Goal: Transaction & Acquisition: Purchase product/service

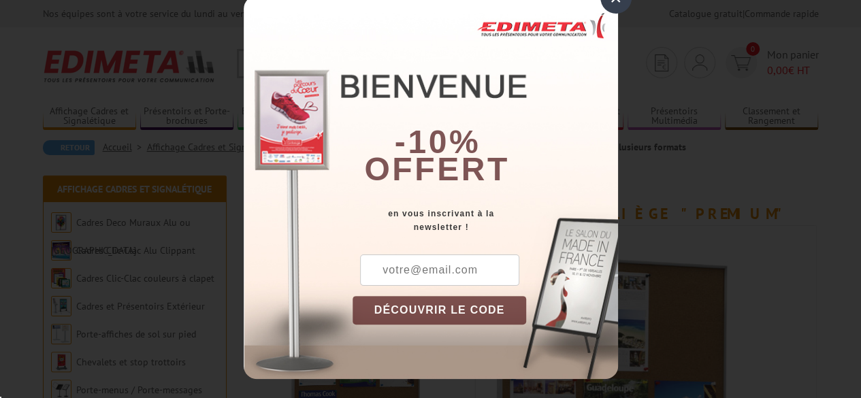
scroll to position [30, 0]
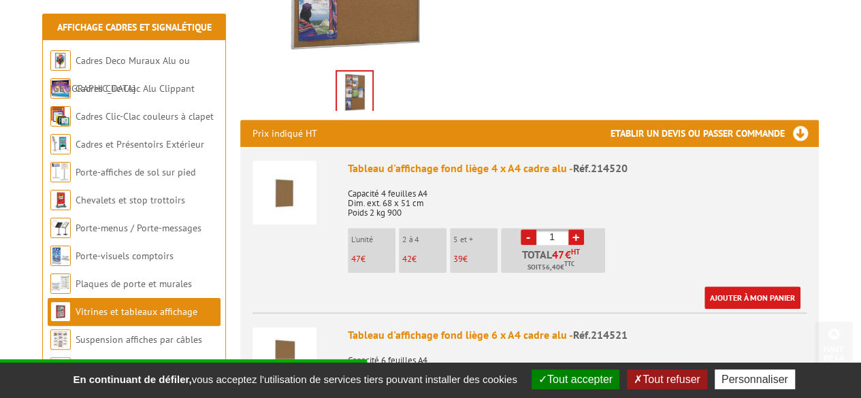
scroll to position [418, 0]
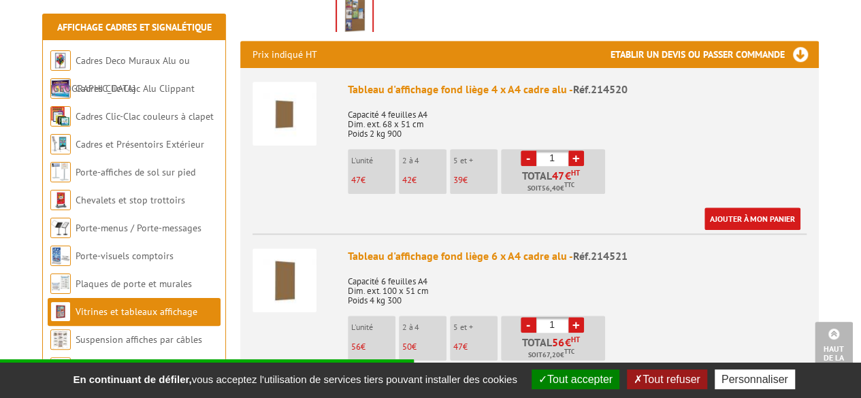
scroll to position [470, 0]
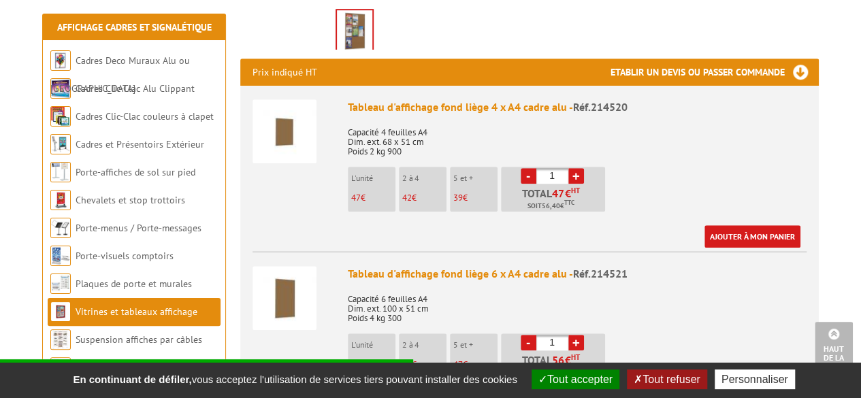
click at [575, 168] on link "+" at bounding box center [576, 176] width 16 height 16
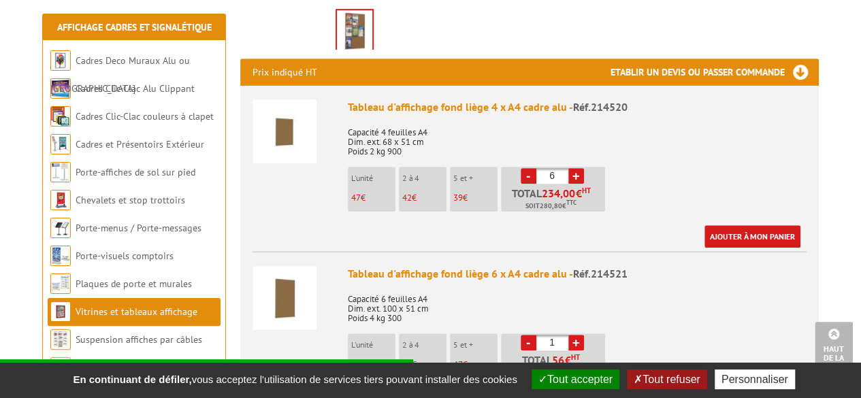
click at [575, 168] on link "+" at bounding box center [576, 176] width 16 height 16
click at [578, 168] on link "+" at bounding box center [576, 176] width 16 height 16
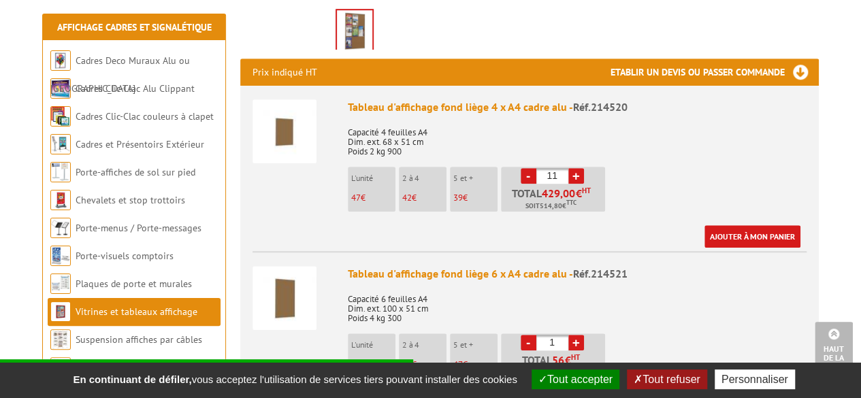
click at [578, 168] on link "+" at bounding box center [576, 176] width 16 height 16
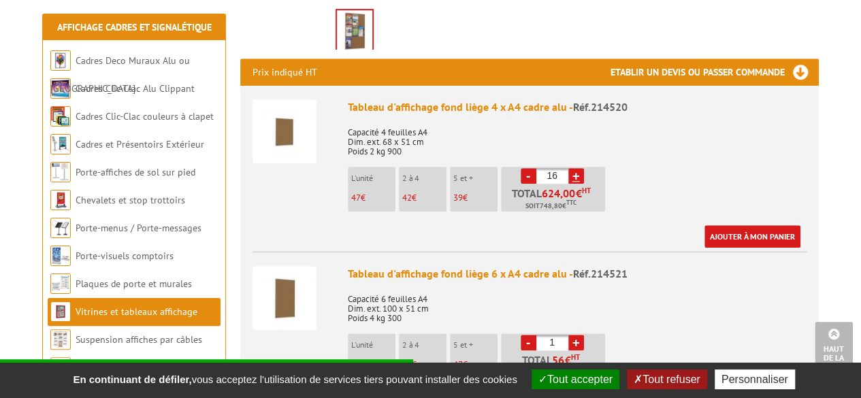
drag, startPoint x: 578, startPoint y: 155, endPoint x: 485, endPoint y: 161, distance: 93.5
click at [485, 167] on ul "L'unité 47 € 2 à 4 42 € 5 et + 39 € - 16 + 624,00 € HT 748,80 TTC" at bounding box center [478, 193] width 261 height 52
click at [572, 168] on link "+" at bounding box center [576, 176] width 16 height 16
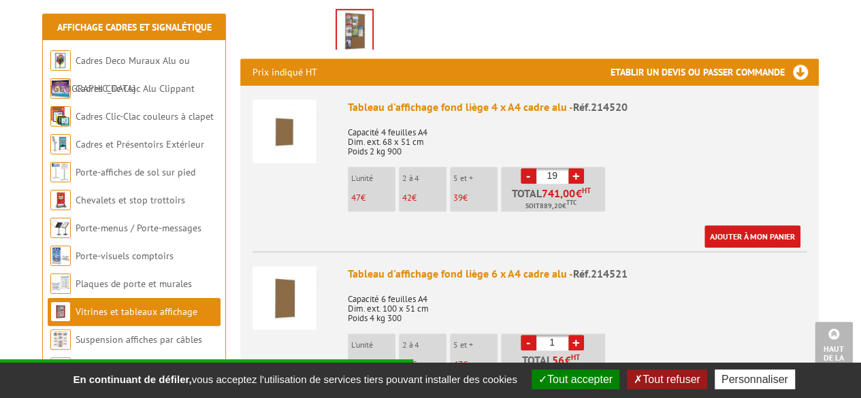
click at [572, 168] on link "+" at bounding box center [576, 176] width 16 height 16
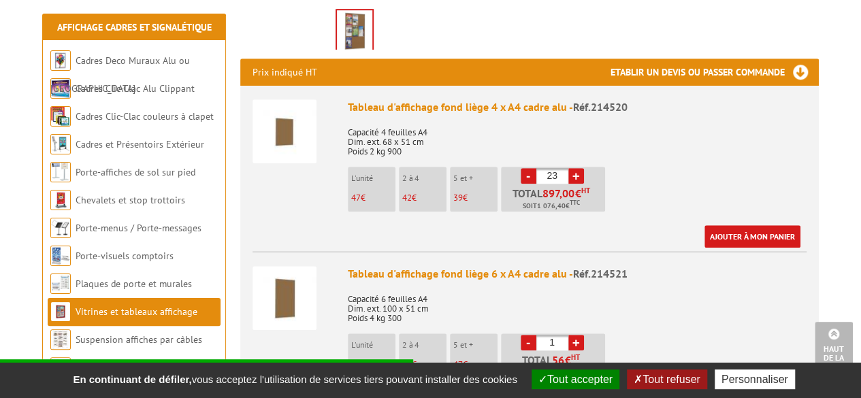
type input "24"
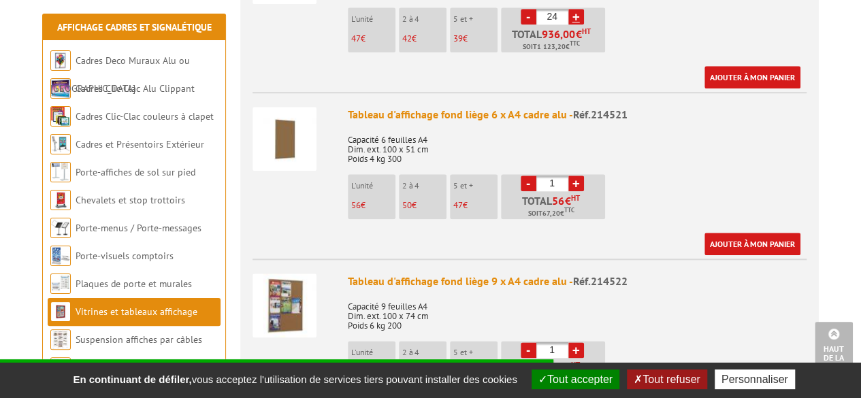
scroll to position [630, 0]
click at [573, 175] on link "+" at bounding box center [576, 183] width 16 height 16
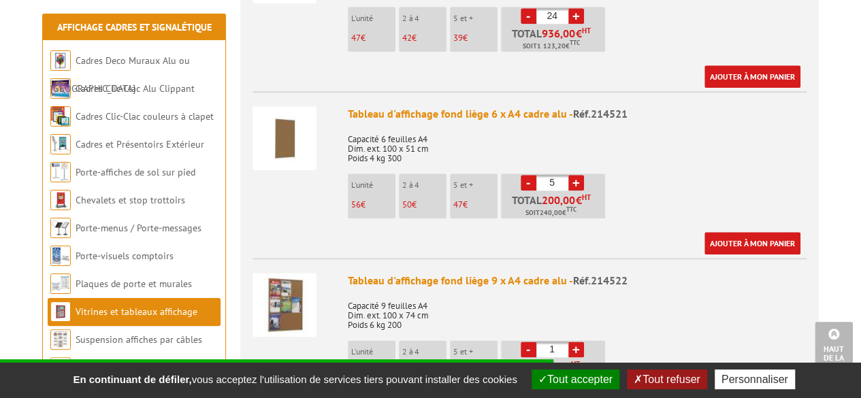
click at [573, 175] on link "+" at bounding box center [576, 183] width 16 height 16
drag, startPoint x: 573, startPoint y: 170, endPoint x: 634, endPoint y: 164, distance: 60.9
click at [634, 164] on div "Tableau d'affichage fond liège 6 x A4 cadre alu - Réf.214521 Capacité 6 feuille…" at bounding box center [577, 180] width 459 height 148
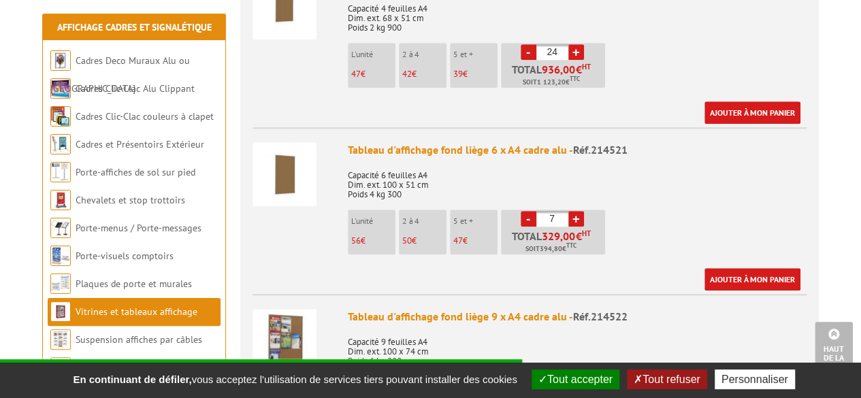
scroll to position [598, 0]
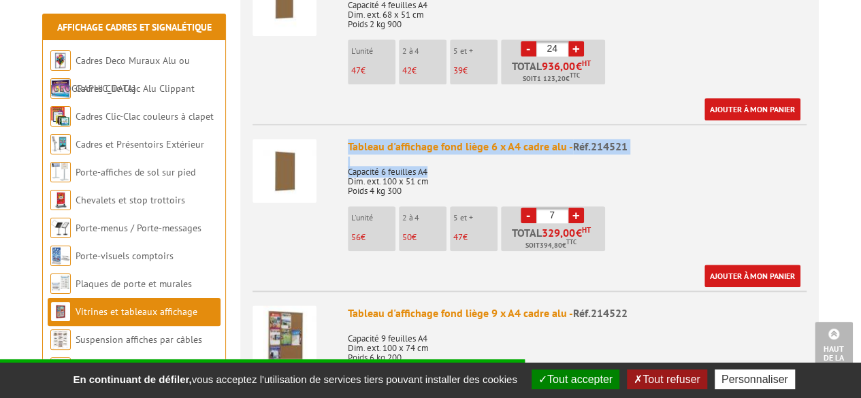
drag, startPoint x: 489, startPoint y: 159, endPoint x: 338, endPoint y: 126, distance: 154.6
click at [338, 126] on li "Tableau d'affichage fond liège 6 x A4 cadre alu - Réf.214521 Capacité 6 feuille…" at bounding box center [530, 205] width 554 height 163
click at [410, 158] on p "Capacité 6 feuilles A4 Dim. ext. 100 x 51 cm Poids 4 kg 300" at bounding box center [577, 177] width 459 height 38
drag, startPoint x: 408, startPoint y: 174, endPoint x: 327, endPoint y: 122, distance: 96.1
click at [327, 124] on li "Tableau d'affichage fond liège 6 x A4 cadre alu - Réf.214521 Capacité 6 feuille…" at bounding box center [530, 205] width 554 height 163
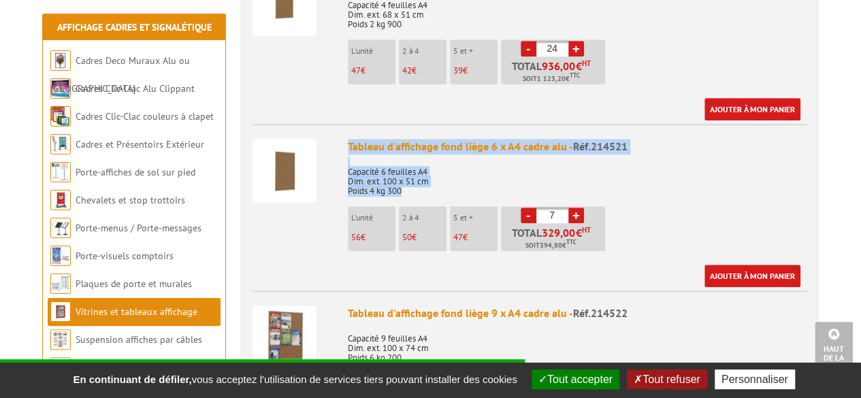
click at [442, 158] on p "Capacité 6 feuilles A4 Dim. ext. 100 x 51 cm Poids 4 kg 300" at bounding box center [577, 177] width 459 height 38
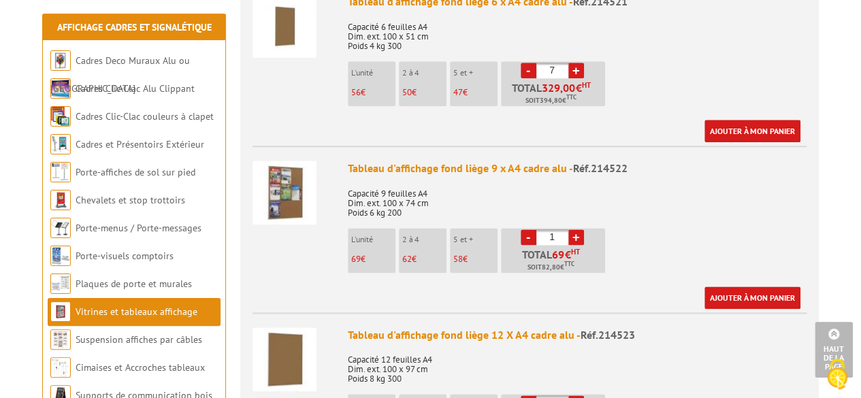
scroll to position [334, 0]
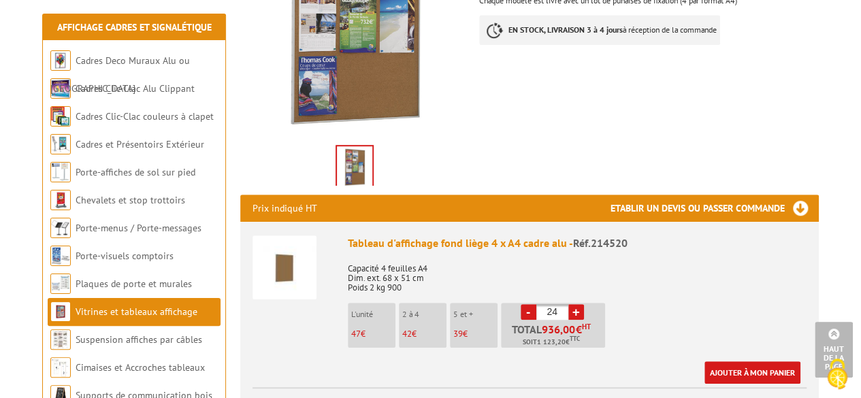
click at [799, 195] on h3 "Etablir un devis ou passer commande" at bounding box center [715, 208] width 208 height 27
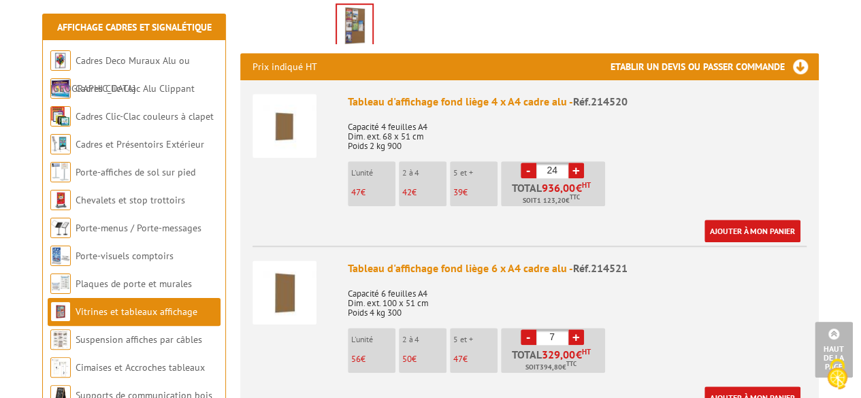
scroll to position [473, 0]
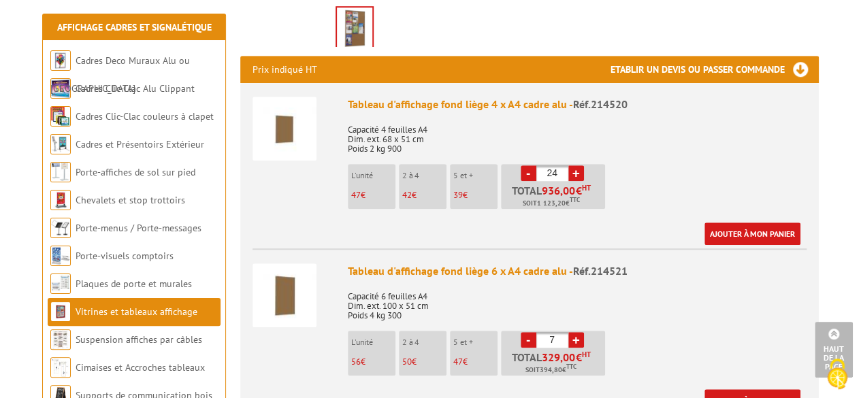
click at [530, 332] on link "-" at bounding box center [529, 340] width 16 height 16
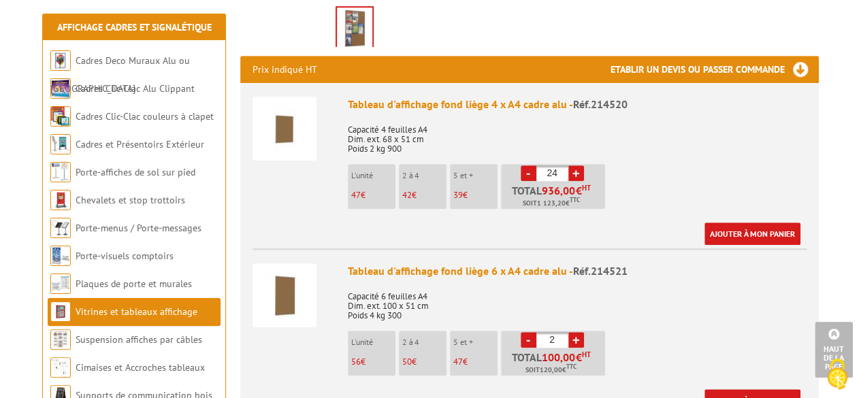
click at [530, 332] on link "-" at bounding box center [529, 340] width 16 height 16
click at [579, 332] on link "+" at bounding box center [576, 340] width 16 height 16
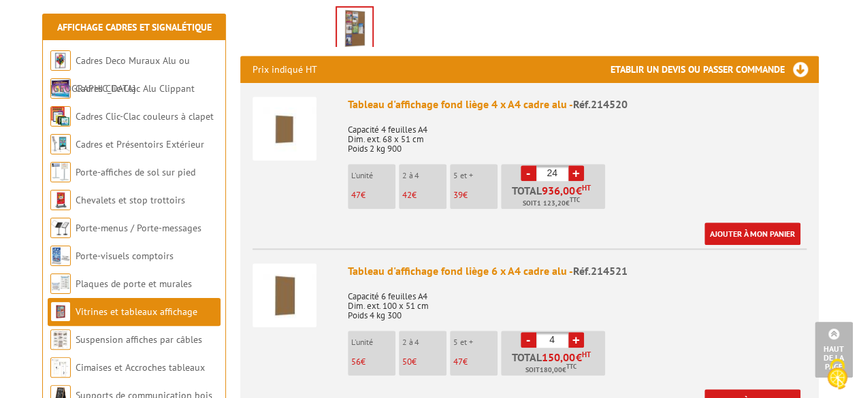
click at [579, 332] on link "+" at bounding box center [576, 340] width 16 height 16
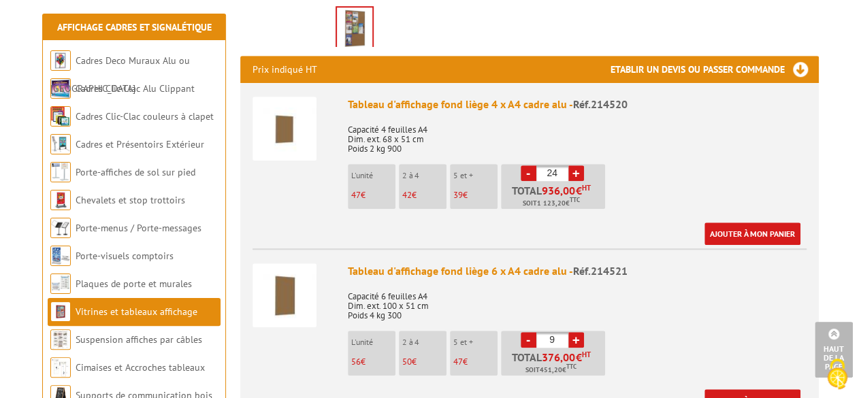
click at [579, 332] on link "+" at bounding box center [576, 340] width 16 height 16
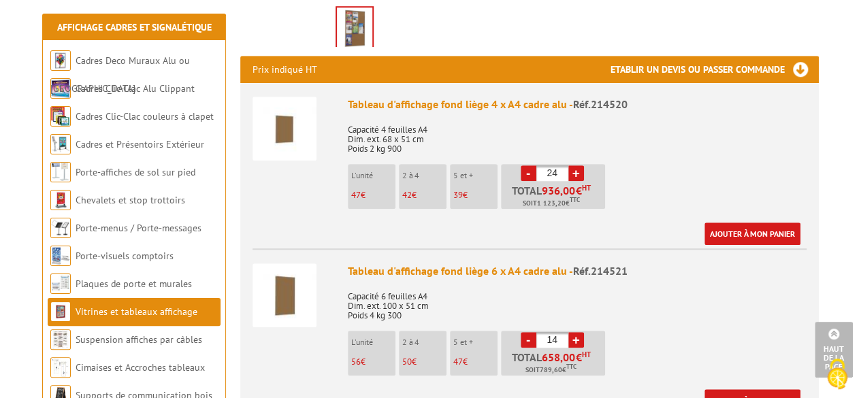
click at [579, 332] on link "+" at bounding box center [576, 340] width 16 height 16
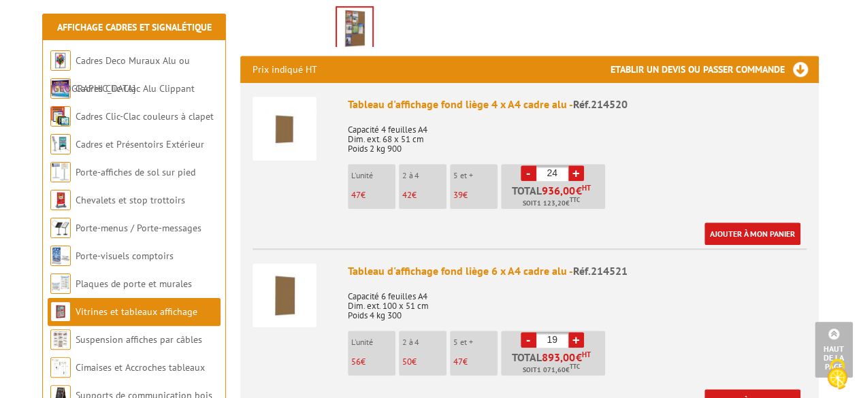
click at [579, 332] on link "+" at bounding box center [576, 340] width 16 height 16
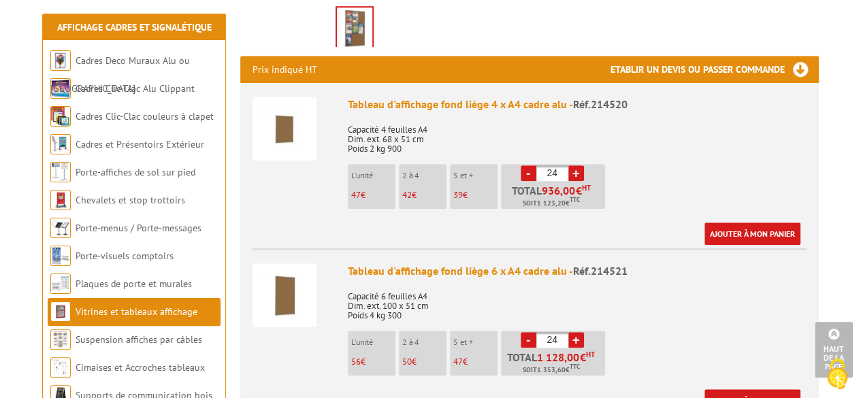
click at [579, 332] on link "+" at bounding box center [576, 340] width 16 height 16
click at [530, 332] on link "-" at bounding box center [529, 340] width 16 height 16
type input "24"
click at [523, 165] on link "-" at bounding box center [529, 173] width 16 height 16
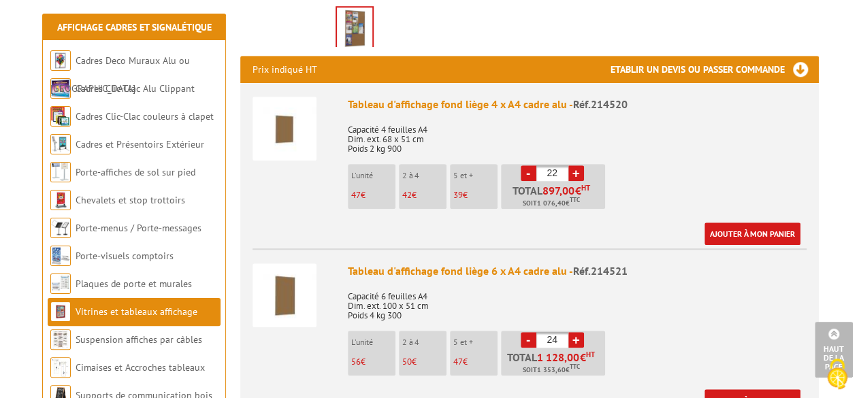
click at [523, 165] on link "-" at bounding box center [529, 173] width 16 height 16
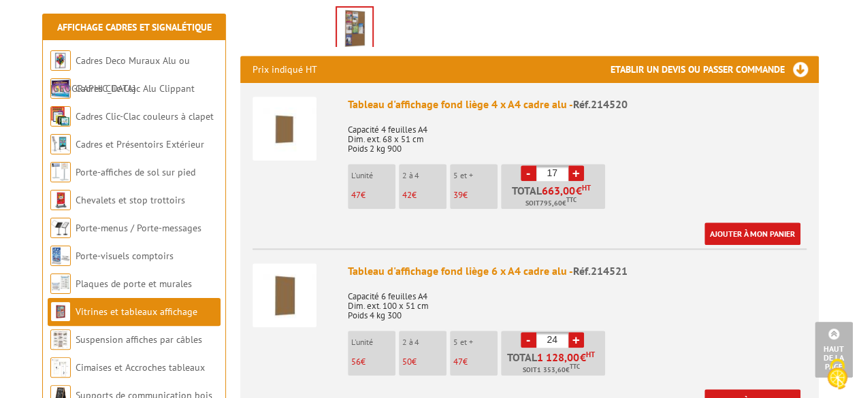
drag, startPoint x: 550, startPoint y: 155, endPoint x: 581, endPoint y: 150, distance: 31.6
click at [581, 164] on li "- 17 + Total 663,00 € HT Soit 795,60 € TTC" at bounding box center [553, 186] width 104 height 45
type input "1"
type input "0"
click at [615, 150] on div "Tableau d'affichage fond liège 4 x A4 cadre alu - Réf.214520 Capacité 4 feuille…" at bounding box center [577, 171] width 459 height 148
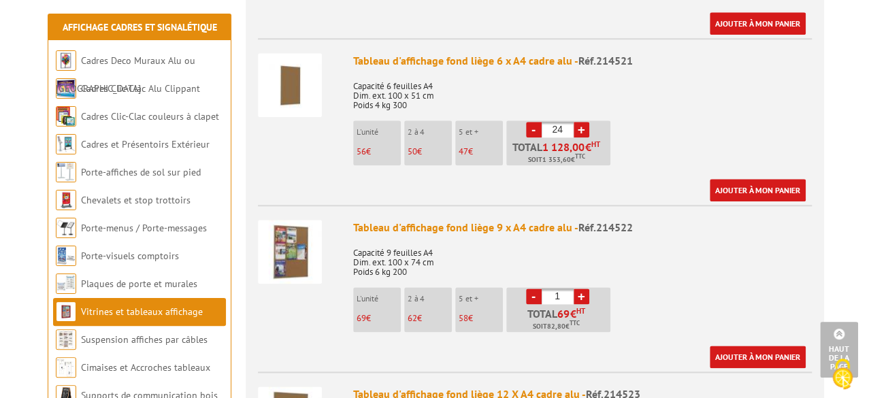
scroll to position [684, 0]
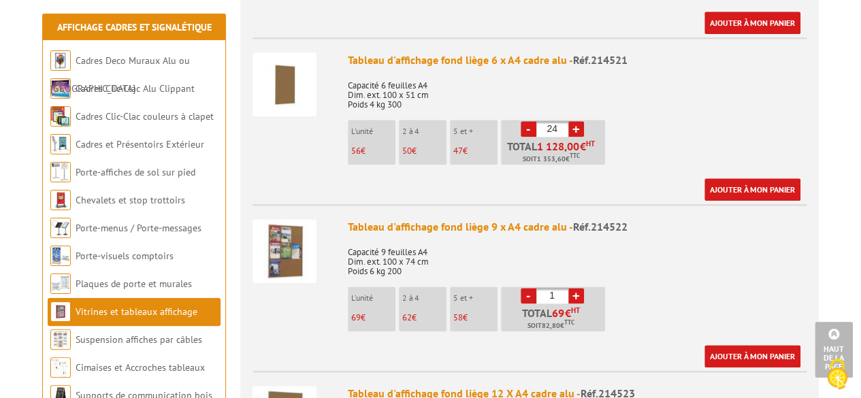
drag, startPoint x: 561, startPoint y: 278, endPoint x: 495, endPoint y: 279, distance: 66.0
click at [495, 287] on ul "L'unité 69 € 2 à 4 62 € 5 et + 58 € - 1 + 69 € HT 82,80 TTC" at bounding box center [478, 313] width 261 height 52
type input "24"
click at [754, 178] on link "Ajouter à mon panier" at bounding box center [752, 189] width 96 height 22
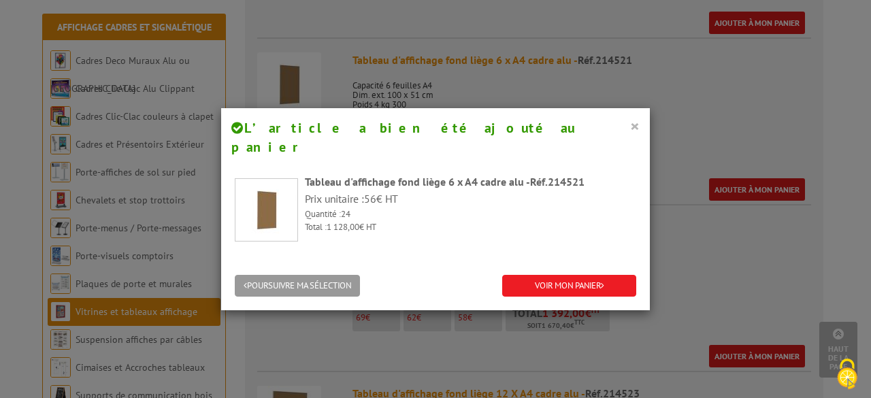
click at [630, 118] on button "×" at bounding box center [635, 126] width 10 height 18
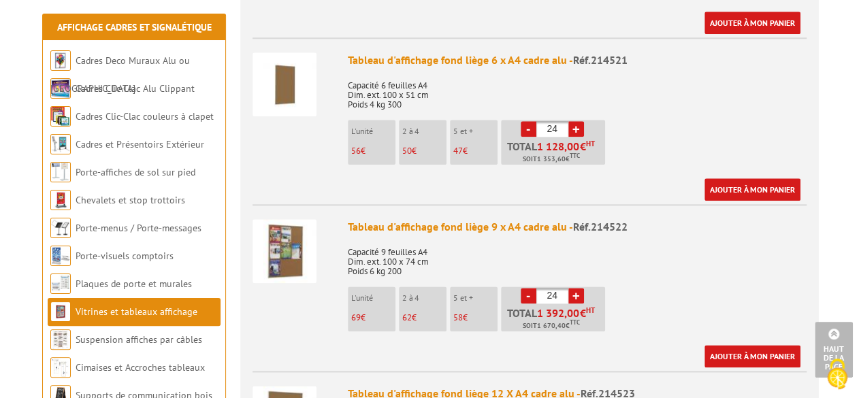
click at [726, 327] on div "Tableau d'affichage fond liège 9 x A4 cadre alu - Réf.214522 Capacité 9 feuille…" at bounding box center [577, 293] width 459 height 148
click at [726, 345] on link "Ajouter à mon panier" at bounding box center [752, 356] width 96 height 22
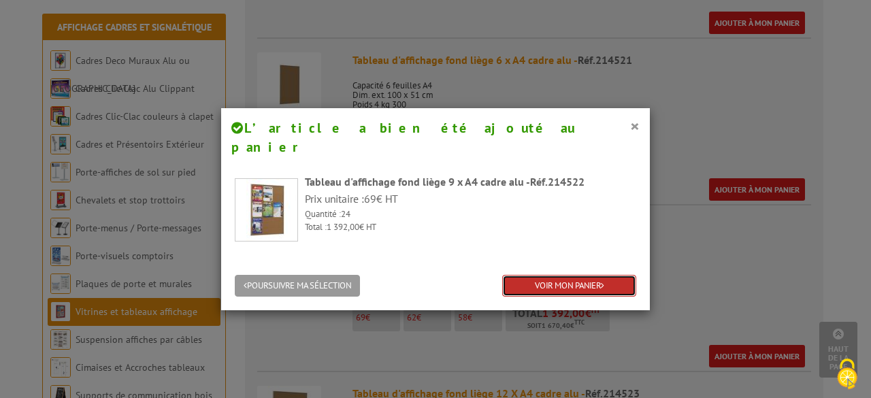
click at [539, 275] on link "VOIR MON PANIER" at bounding box center [569, 286] width 134 height 22
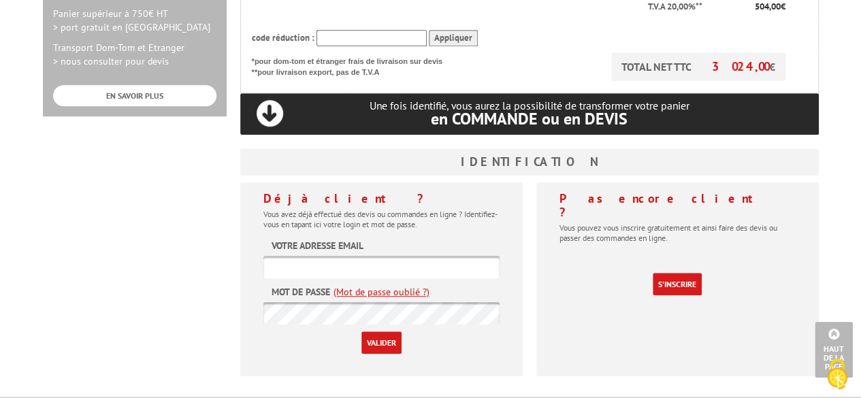
scroll to position [507, 0]
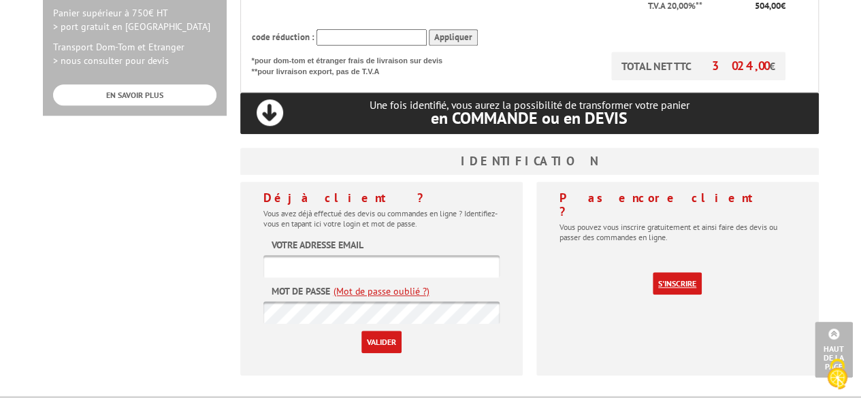
click at [670, 272] on link "S'inscrire" at bounding box center [677, 283] width 49 height 22
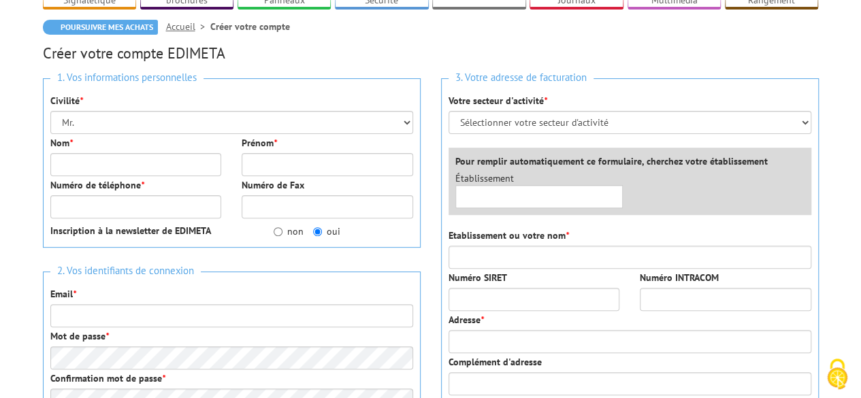
scroll to position [121, 0]
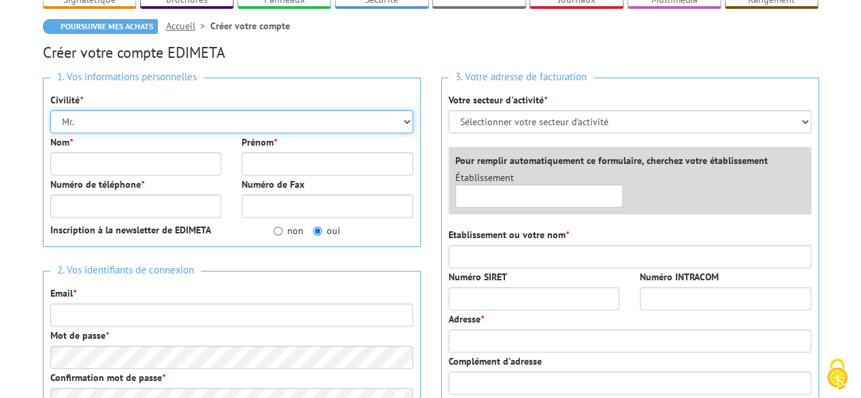
click at [129, 126] on select "Mr. Mme. Mlle." at bounding box center [231, 121] width 363 height 23
select select "Mme."
click at [50, 110] on select "Mr. Mme. Mlle." at bounding box center [231, 121] width 363 height 23
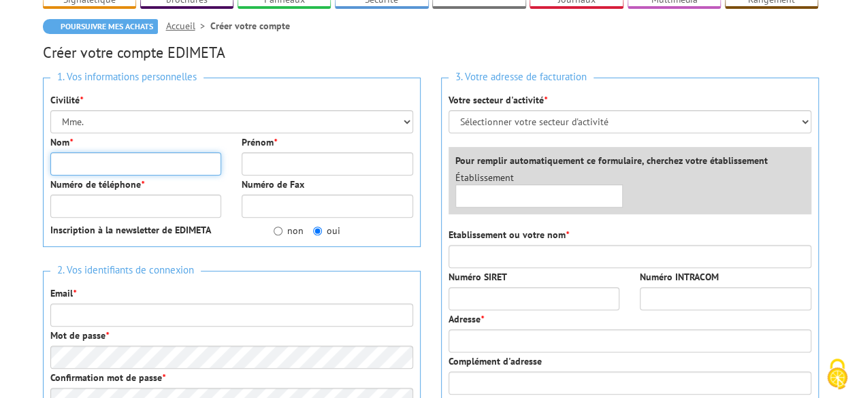
click at [88, 154] on input "Nom *" at bounding box center [136, 163] width 172 height 23
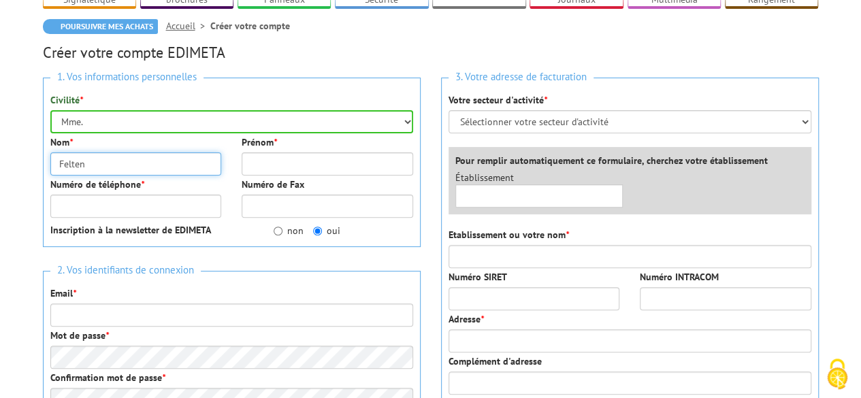
type input "Felten"
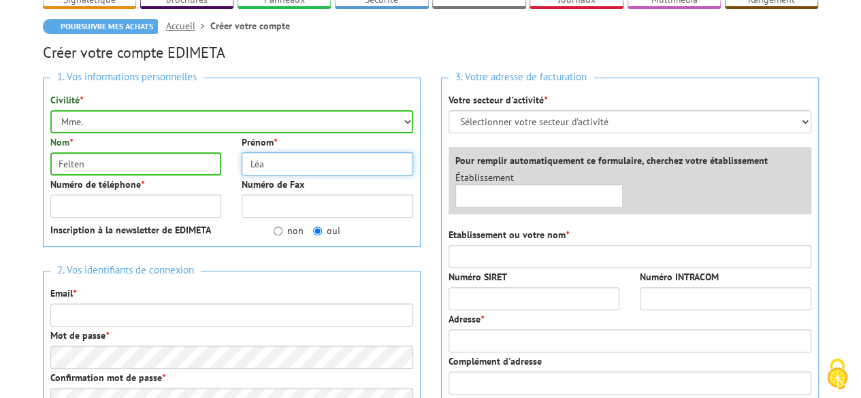
type input "Léa"
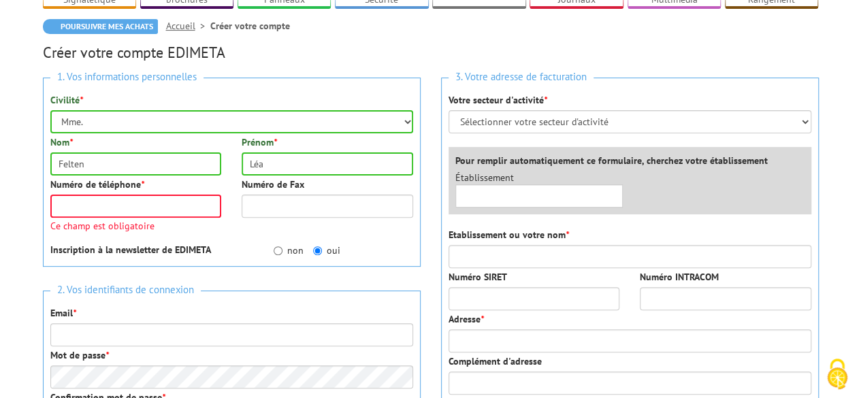
click at [285, 233] on div "1. Vos informations personnelles Civilité * Mr. Mme. Mlle. Nom * Felten Prénom …" at bounding box center [232, 172] width 378 height 189
click at [286, 254] on label "non" at bounding box center [289, 251] width 30 height 14
click at [282, 254] on input "non" at bounding box center [278, 250] width 9 height 9
radio input "true"
click at [176, 199] on input "Numéro de téléphone *" at bounding box center [136, 206] width 172 height 23
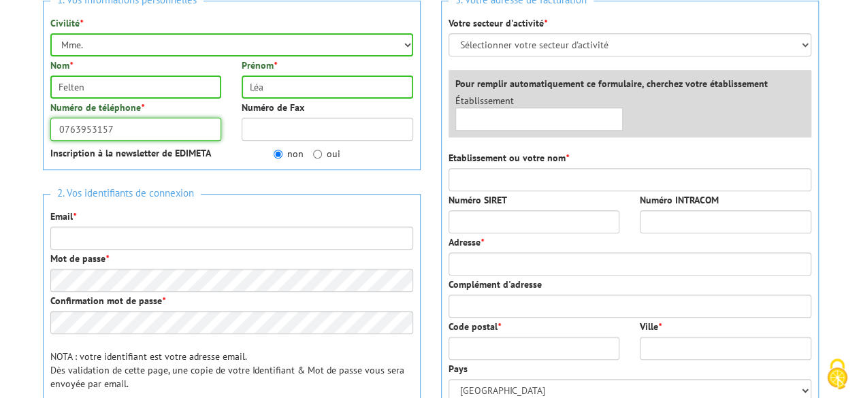
scroll to position [199, 0]
type input "0763953157"
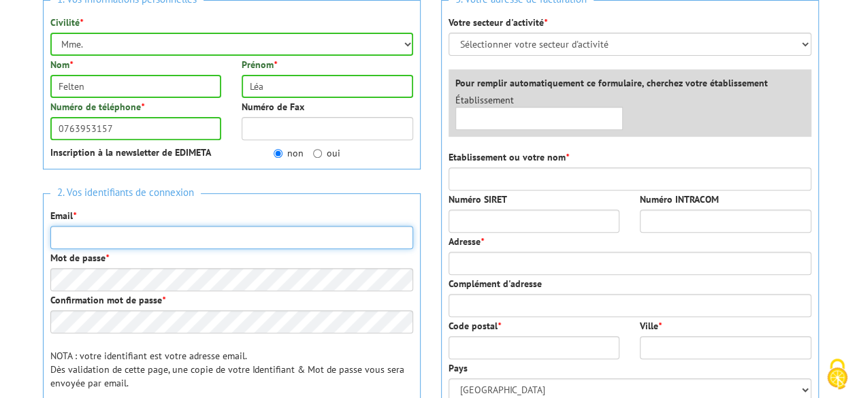
click at [131, 237] on input "Email *" at bounding box center [231, 237] width 363 height 23
type input "[EMAIL_ADDRESS][DOMAIN_NAME]"
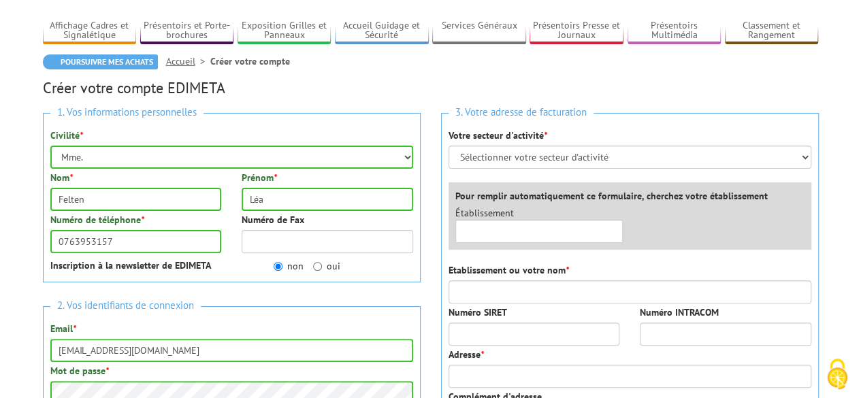
scroll to position [125, 0]
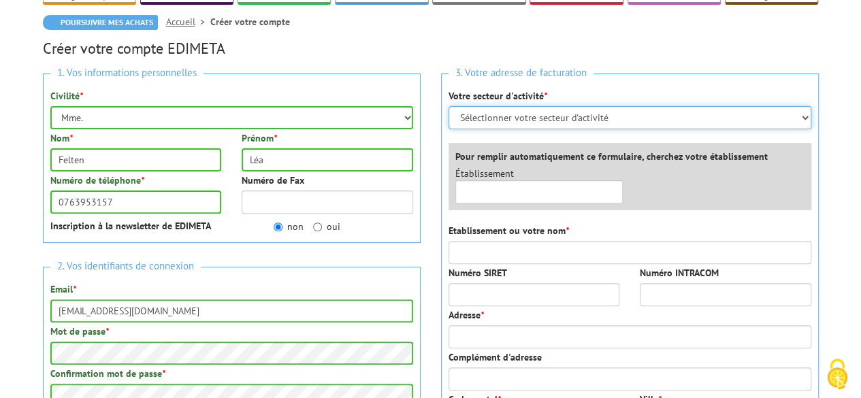
click at [530, 119] on select "Sélectionner votre secteur d'activité Administrations et collectivités Magasins…" at bounding box center [630, 117] width 363 height 23
select select "878"
click at [449, 106] on select "Sélectionner votre secteur d'activité Administrations et collectivités Magasins…" at bounding box center [630, 117] width 363 height 23
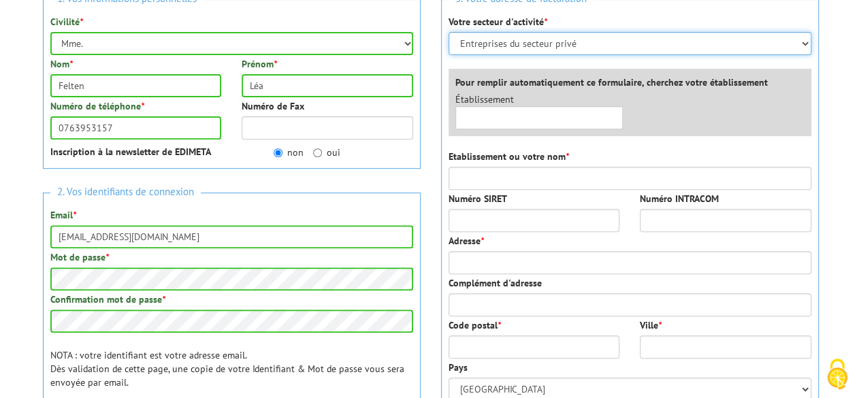
scroll to position [200, 0]
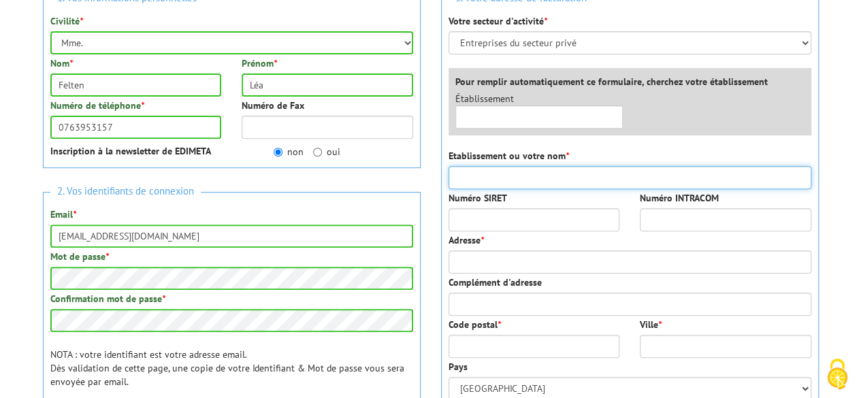
click at [536, 176] on input "Etablissement ou votre nom *" at bounding box center [630, 177] width 363 height 23
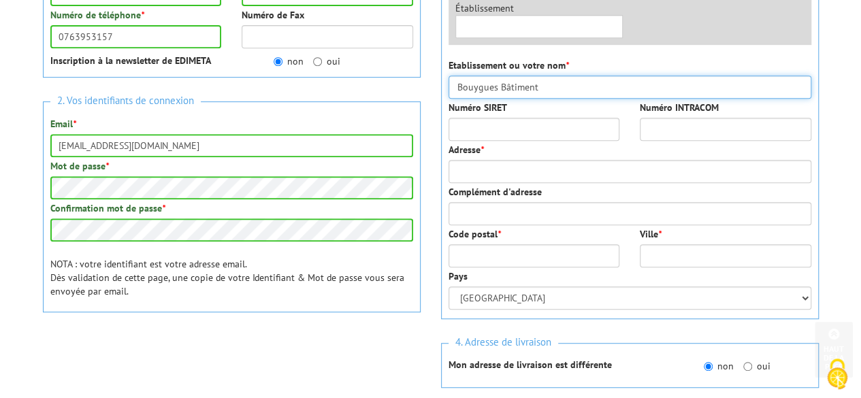
scroll to position [291, 0]
type input "Bouygues Bâtiment"
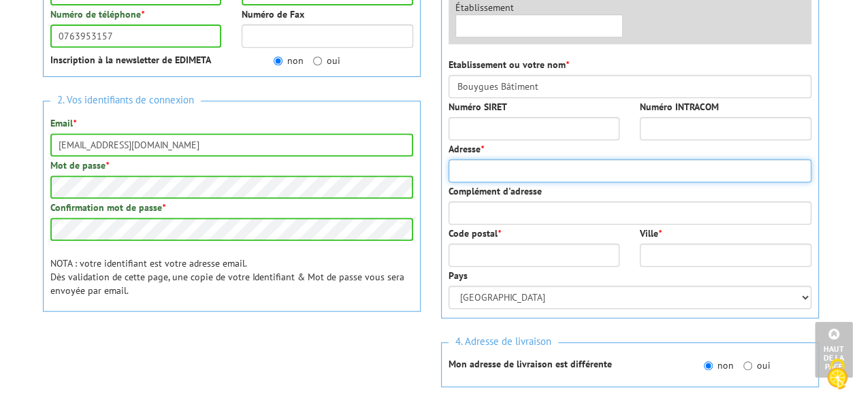
click at [519, 165] on input "Adresse *" at bounding box center [630, 170] width 363 height 23
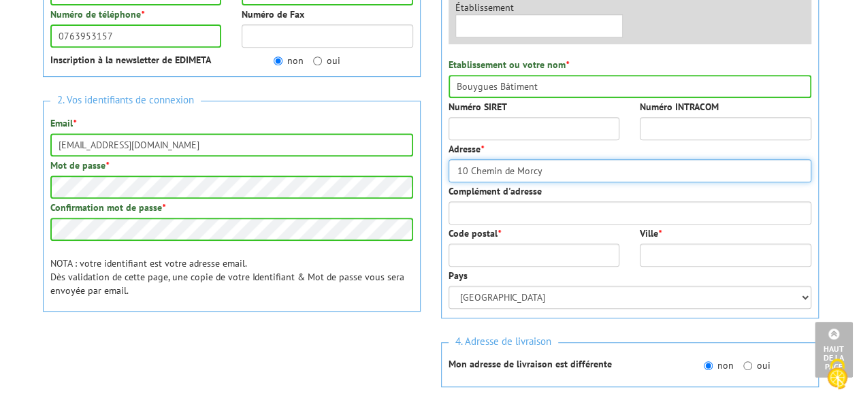
type input "10 Chemin de Morcy"
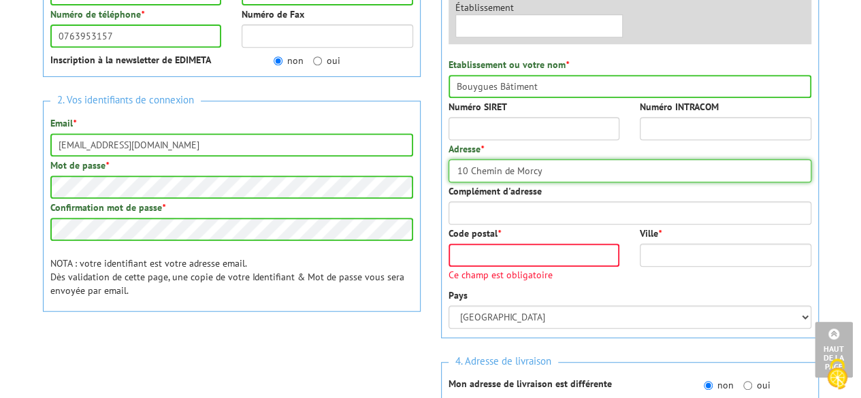
drag, startPoint x: 555, startPoint y: 166, endPoint x: 408, endPoint y: 167, distance: 147.0
click at [408, 167] on div "1. Vos informations personnelles Civilité * Mr. Mme. Mlle. Nom * Felten Prénom …" at bounding box center [431, 218] width 796 height 642
type input "XXX"
drag, startPoint x: 476, startPoint y: 263, endPoint x: 491, endPoint y: 252, distance: 18.9
click at [491, 252] on input "Code postal *" at bounding box center [535, 255] width 172 height 23
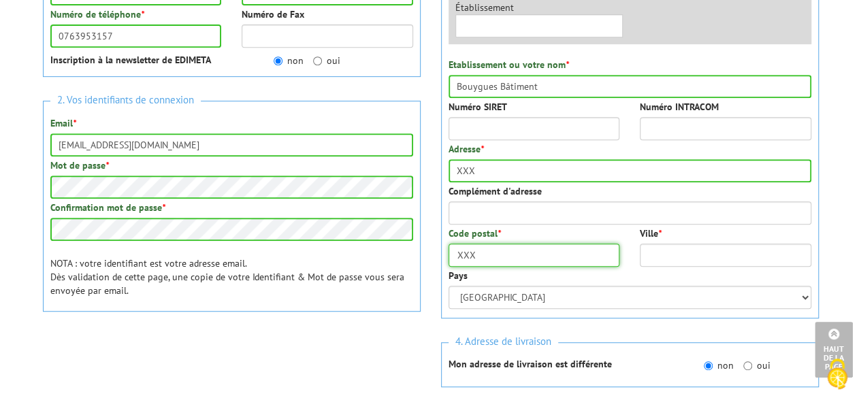
type input "XXX"
drag, startPoint x: 638, startPoint y: 255, endPoint x: 662, endPoint y: 252, distance: 24.1
click at [662, 252] on div "Ville *" at bounding box center [726, 247] width 192 height 40
click at [662, 252] on input "Ville *" at bounding box center [726, 255] width 172 height 23
type input "XXX"
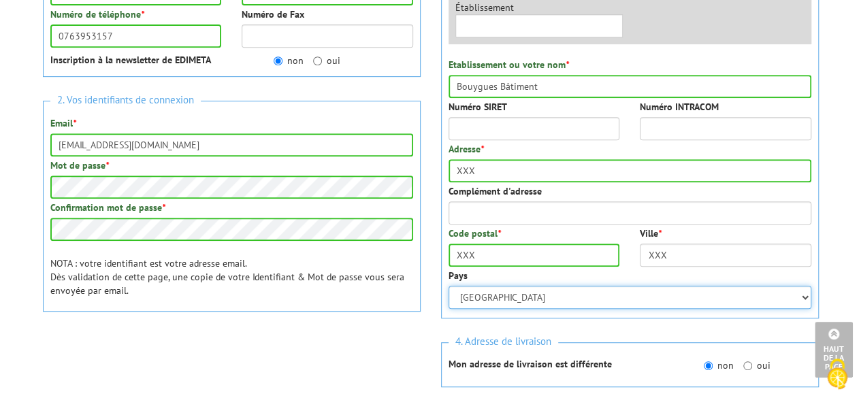
click at [538, 293] on select "Afghanistan Afrique du Sud Albanie Algérie Allemagne American Samoa Andorre Ang…" at bounding box center [630, 297] width 363 height 23
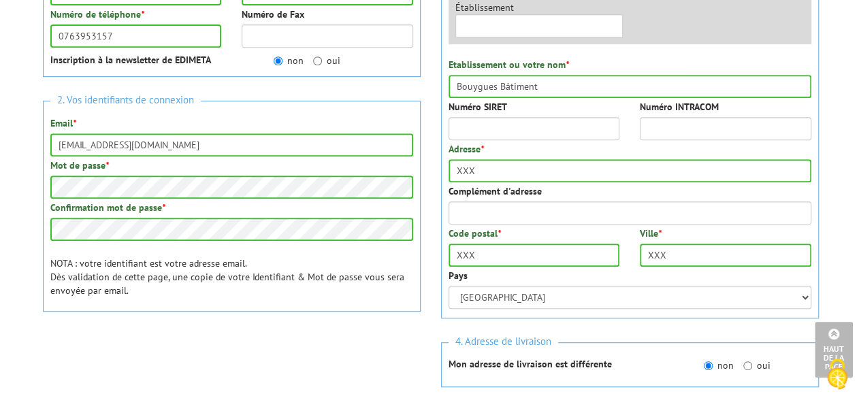
click at [387, 325] on div "1. Vos informations personnelles Civilité * Mr. Mme. Mlle. Nom * Felten Prénom …" at bounding box center [232, 143] width 398 height 493
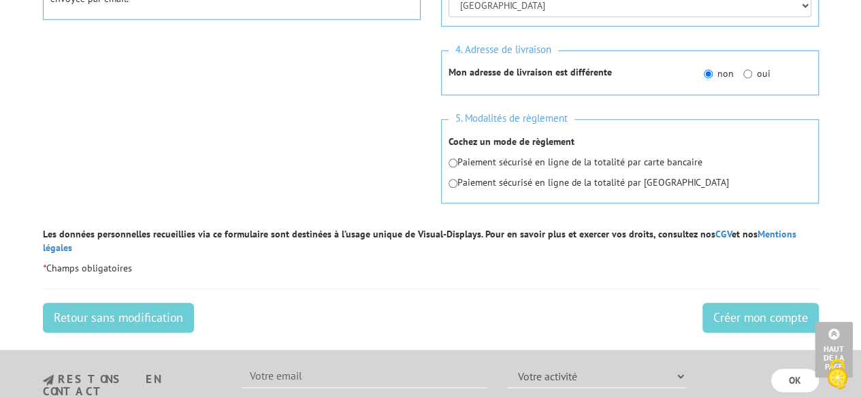
scroll to position [584, 0]
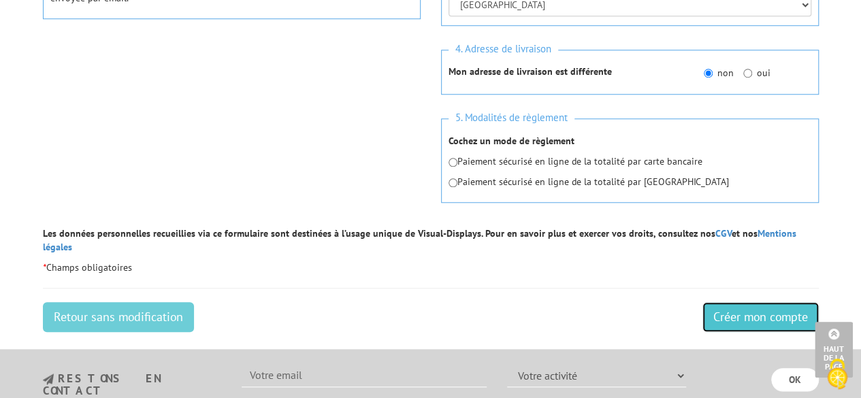
click at [734, 306] on input "Créer mon compte" at bounding box center [760, 317] width 116 height 30
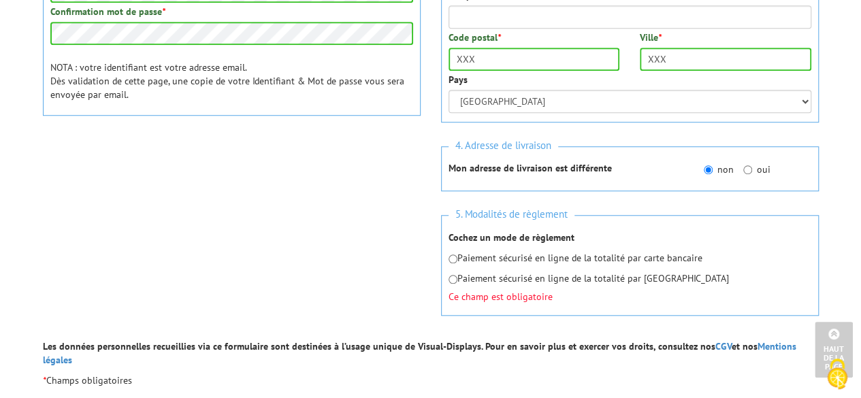
scroll to position [516, 0]
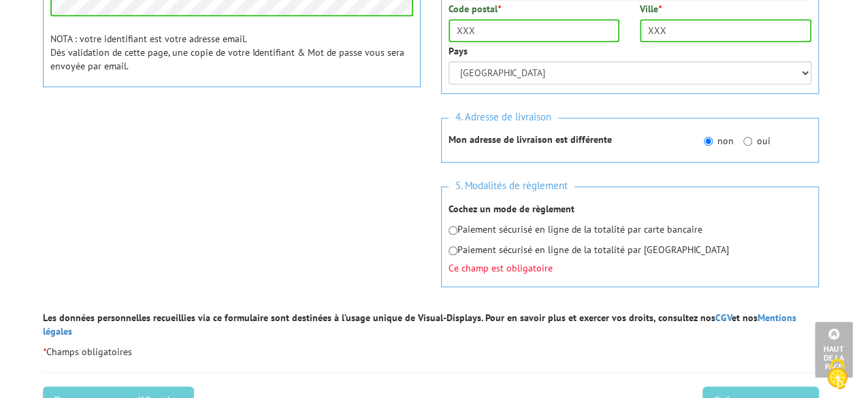
click at [493, 248] on p "Paiement sécurisé en ligne de la totalité par Paypal" at bounding box center [630, 250] width 363 height 14
click at [460, 227] on p "Paiement sécurisé en ligne de la totalité par carte bancaire" at bounding box center [630, 230] width 363 height 14
click at [451, 231] on input "radio" at bounding box center [453, 230] width 9 height 9
radio input "true"
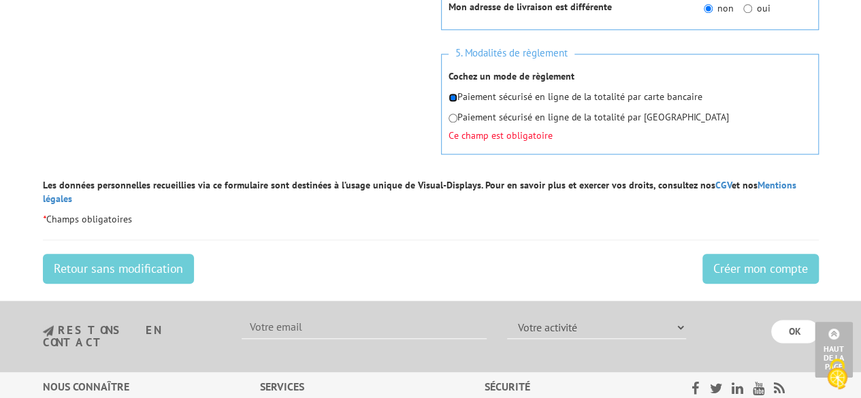
scroll to position [669, 0]
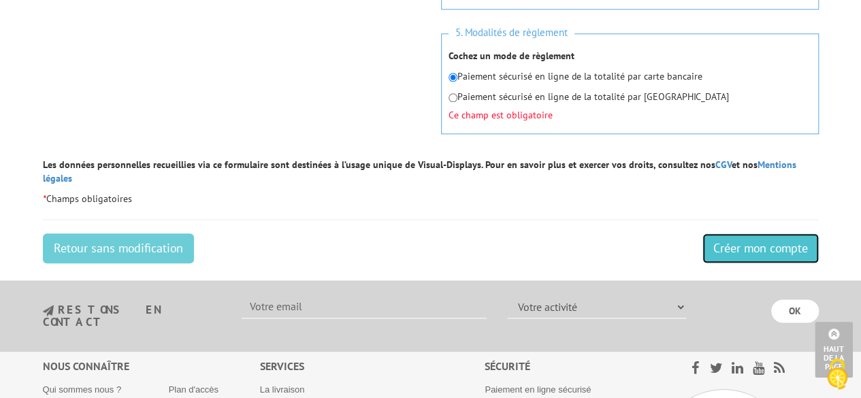
click at [753, 246] on input "Créer mon compte" at bounding box center [760, 248] width 116 height 30
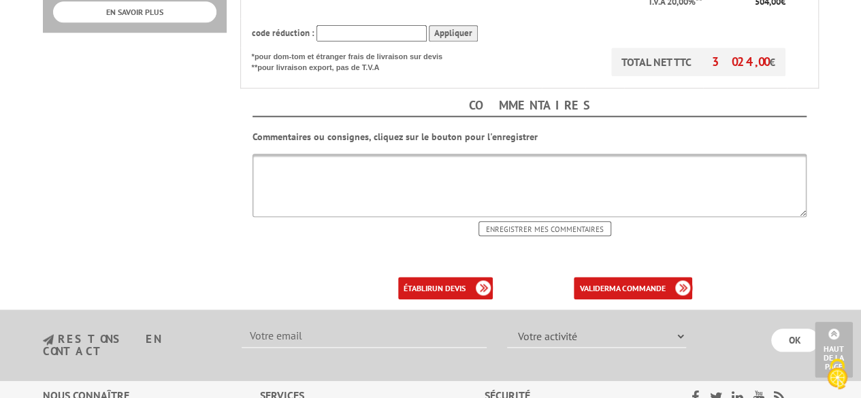
scroll to position [589, 0]
click at [453, 278] on link "établir un devis" at bounding box center [445, 289] width 95 height 22
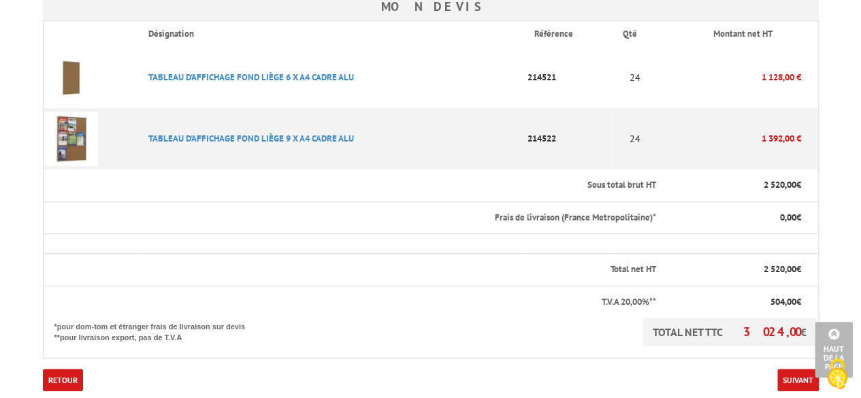
scroll to position [333, 0]
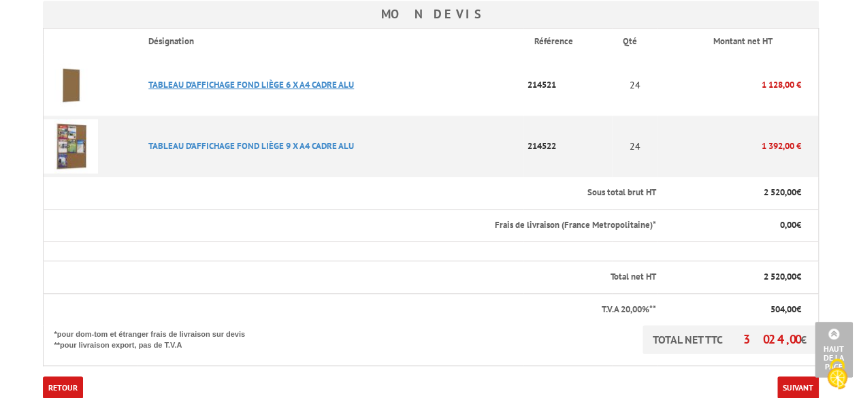
click at [325, 80] on link "TABLEAU D'AFFICHAGE FOND LIèGE 6 X A4 CADRE ALU" at bounding box center [251, 85] width 206 height 12
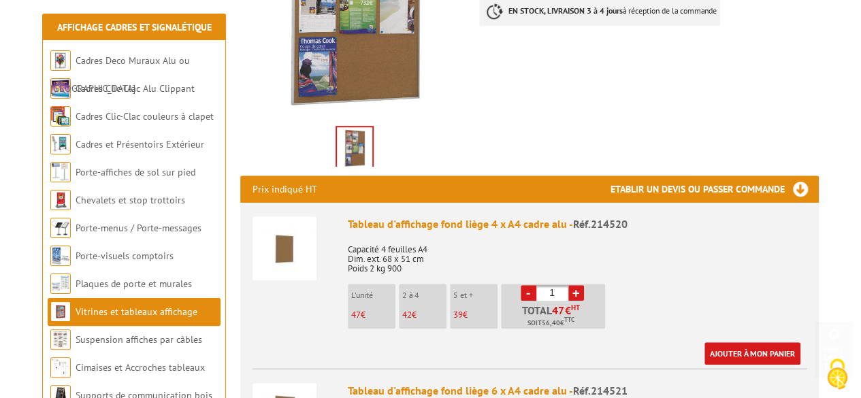
scroll to position [355, 0]
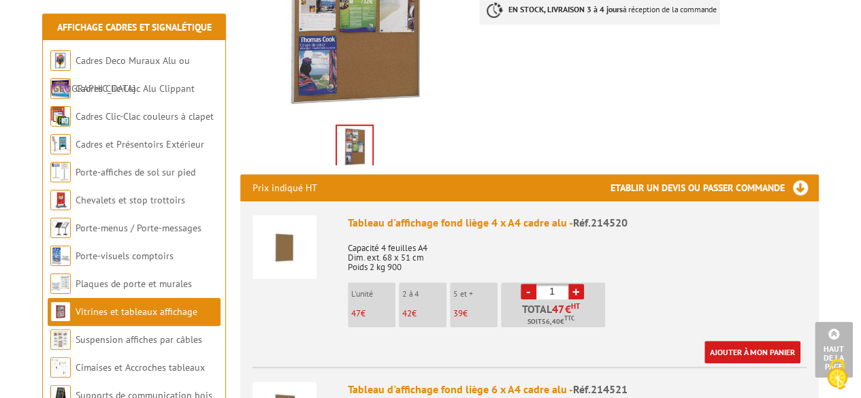
click at [421, 215] on div "Tableau d'affichage fond liège 4 x A4 cadre alu - Réf.214520" at bounding box center [577, 223] width 459 height 16
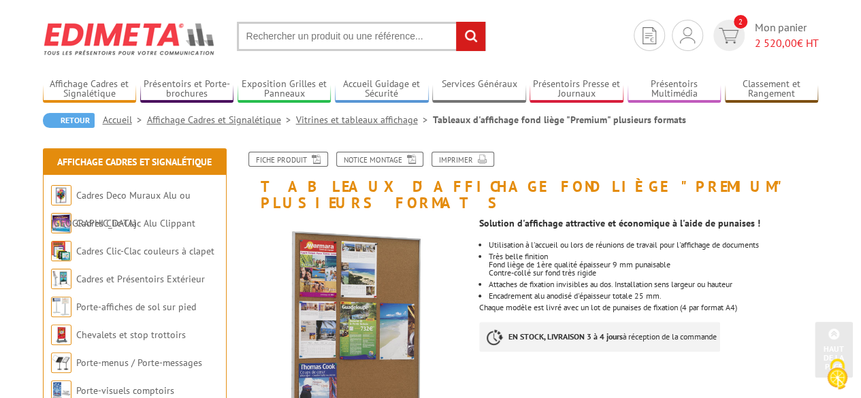
scroll to position [0, 0]
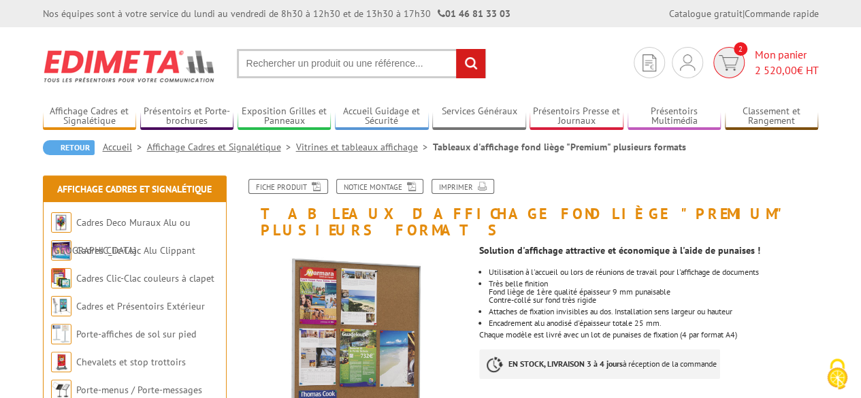
click at [771, 76] on span "2 520,00" at bounding box center [776, 70] width 42 height 14
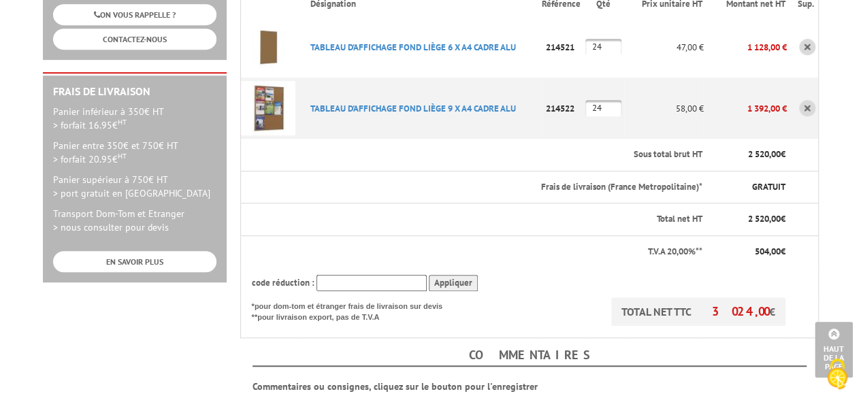
scroll to position [136, 0]
